Goal: Transaction & Acquisition: Purchase product/service

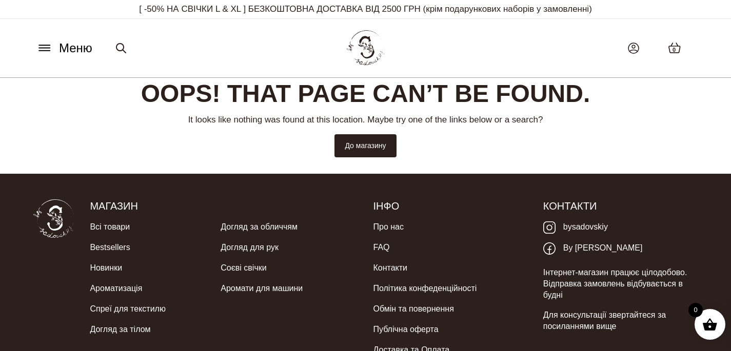
click at [369, 48] on img at bounding box center [365, 48] width 45 height 43
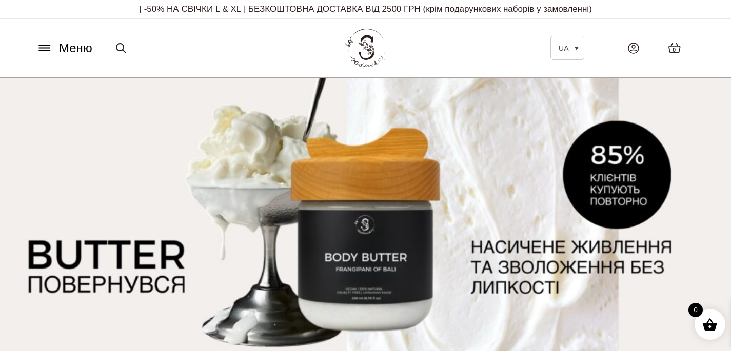
click at [46, 48] on icon at bounding box center [44, 48] width 11 height 0
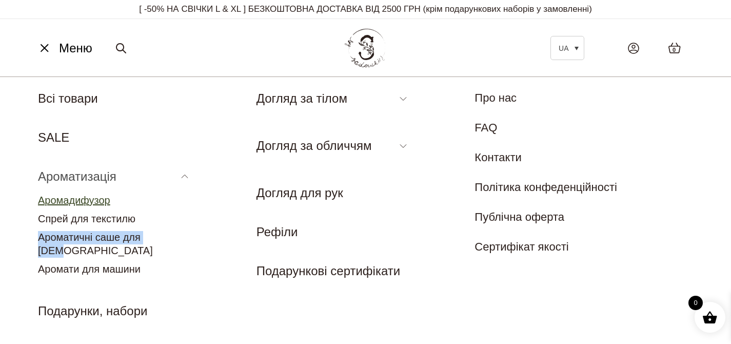
click at [89, 196] on link "Аромадифузор" at bounding box center [74, 199] width 72 height 11
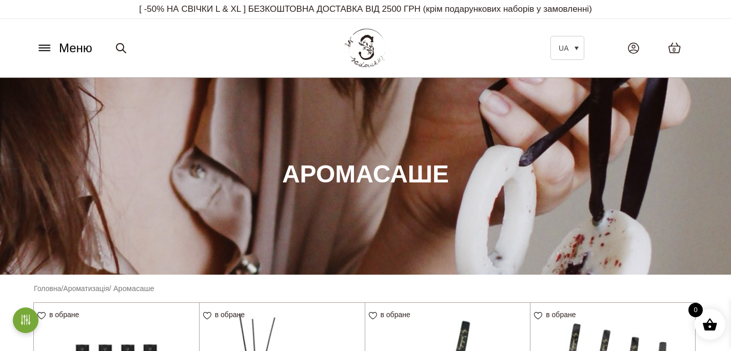
click at [53, 43] on button "Меню" at bounding box center [64, 47] width 62 height 19
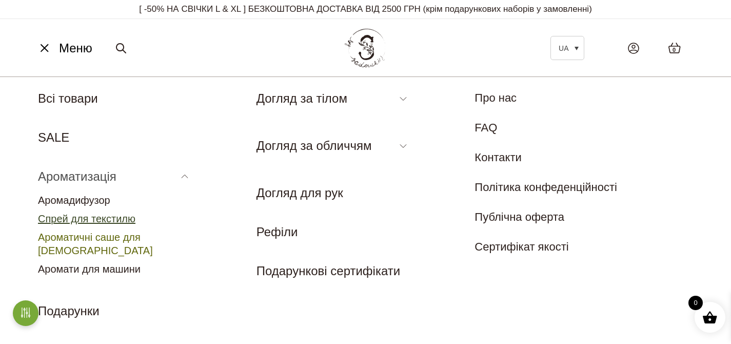
click at [118, 217] on link "Спрей для текстилю" at bounding box center [86, 218] width 97 height 11
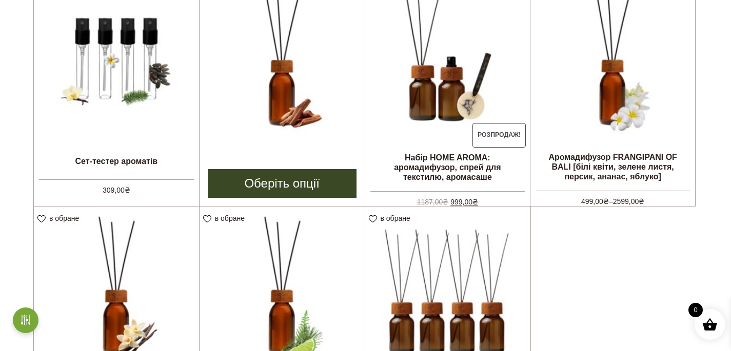
scroll to position [324, 0]
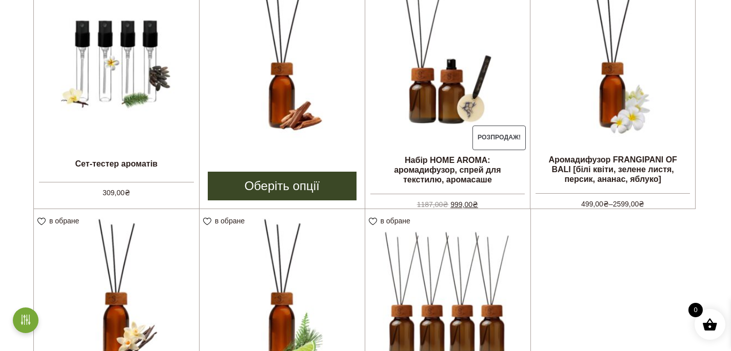
click at [279, 85] on img at bounding box center [282, 61] width 165 height 165
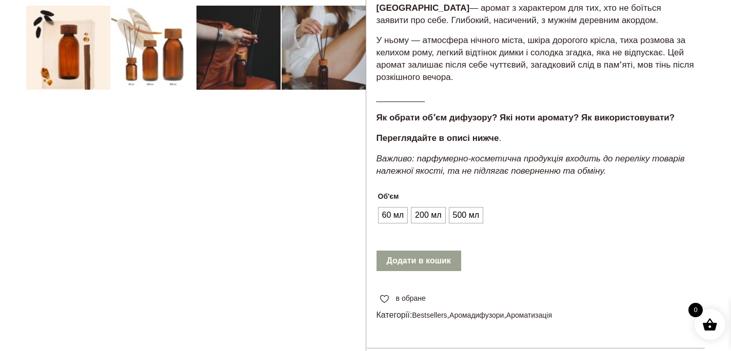
scroll to position [354, 0]
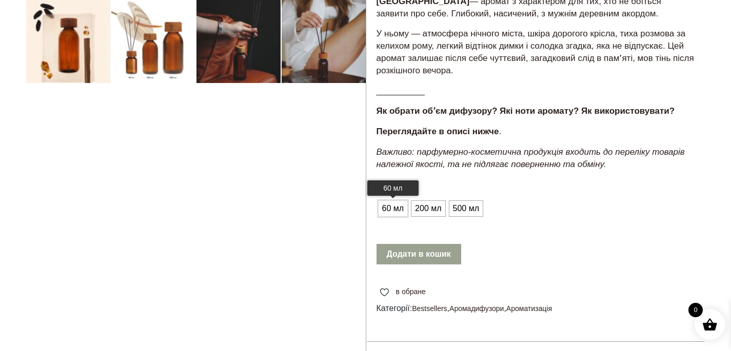
click at [393, 208] on span "60 мл" at bounding box center [393, 209] width 27 height 16
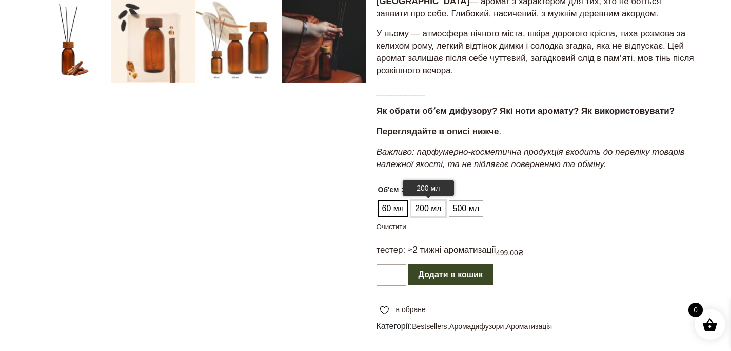
click at [429, 210] on span "200 мл" at bounding box center [427, 209] width 31 height 16
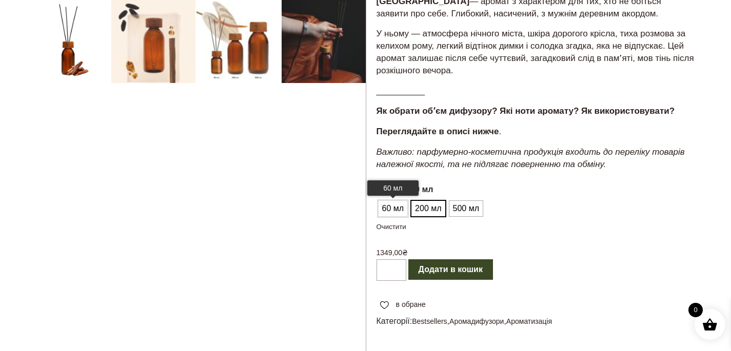
click at [392, 208] on span "60 мл" at bounding box center [393, 209] width 27 height 16
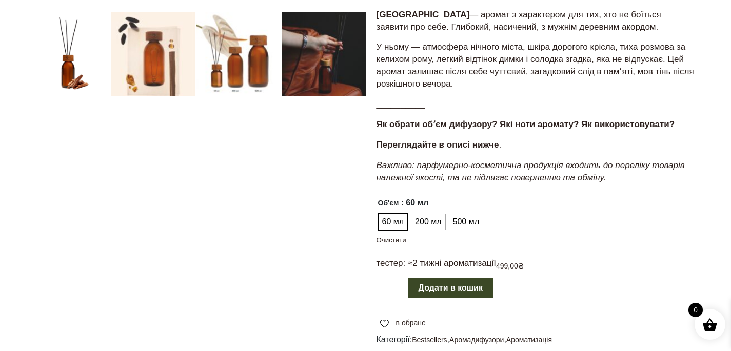
scroll to position [349, 0]
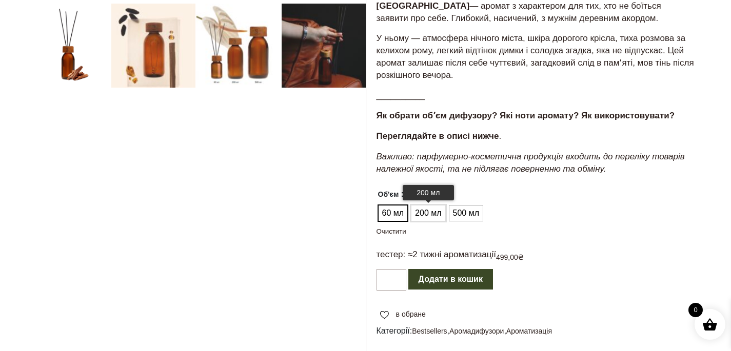
click at [424, 209] on span "200 мл" at bounding box center [427, 213] width 31 height 16
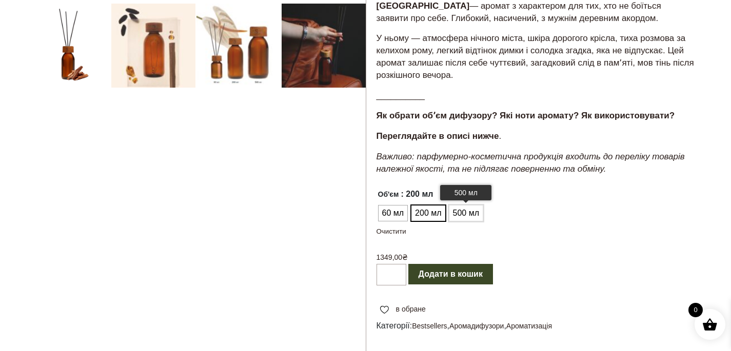
click at [467, 211] on span "500 мл" at bounding box center [465, 213] width 31 height 16
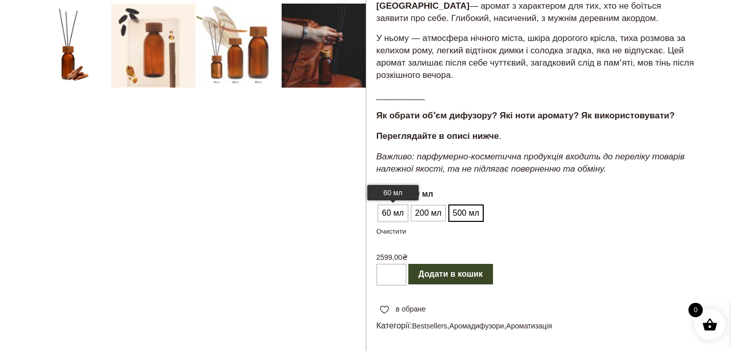
click at [389, 215] on span "60 мл" at bounding box center [393, 213] width 27 height 16
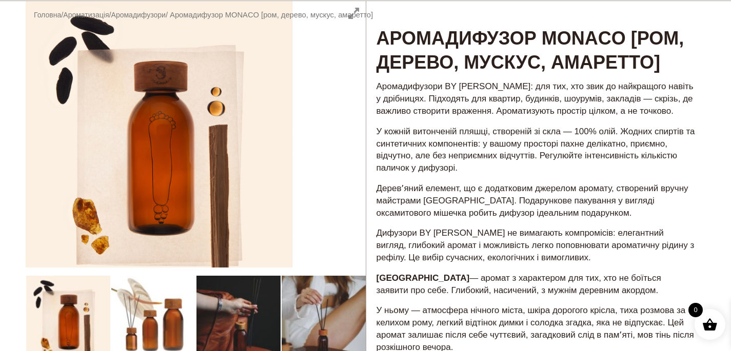
scroll to position [70, 0]
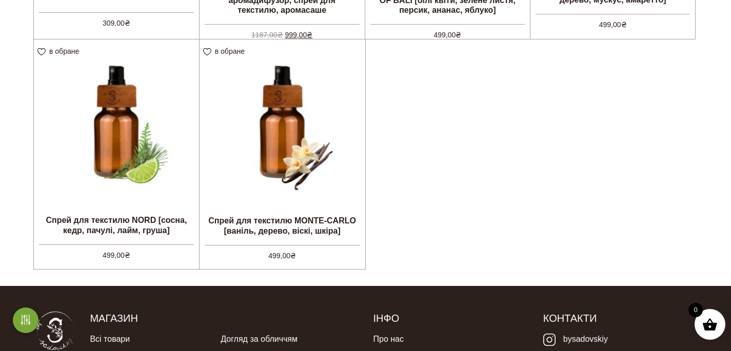
scroll to position [508, 0]
